Goal: Find contact information

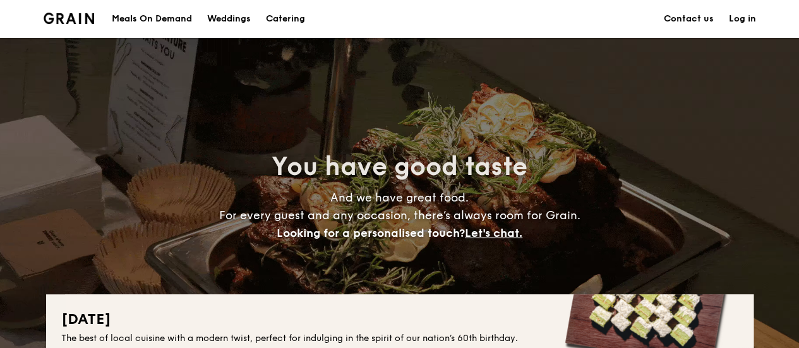
click at [704, 20] on link "Contact us" at bounding box center [689, 19] width 50 height 38
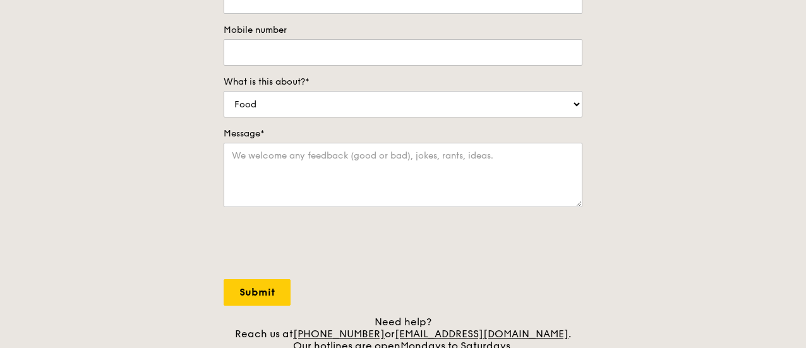
scroll to position [379, 0]
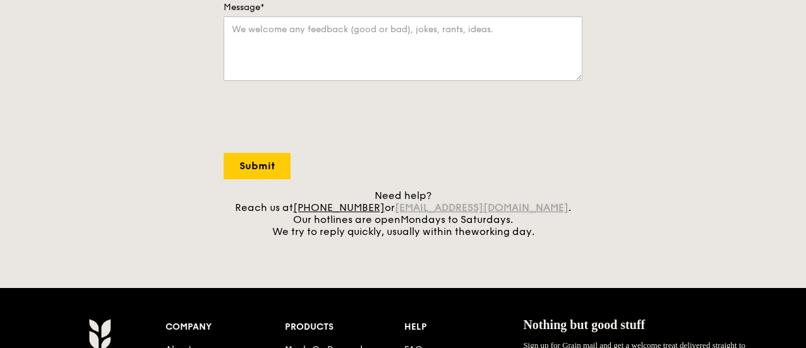
click at [426, 205] on link "[EMAIL_ADDRESS][DOMAIN_NAME]" at bounding box center [482, 207] width 174 height 12
